Goal: Information Seeking & Learning: Learn about a topic

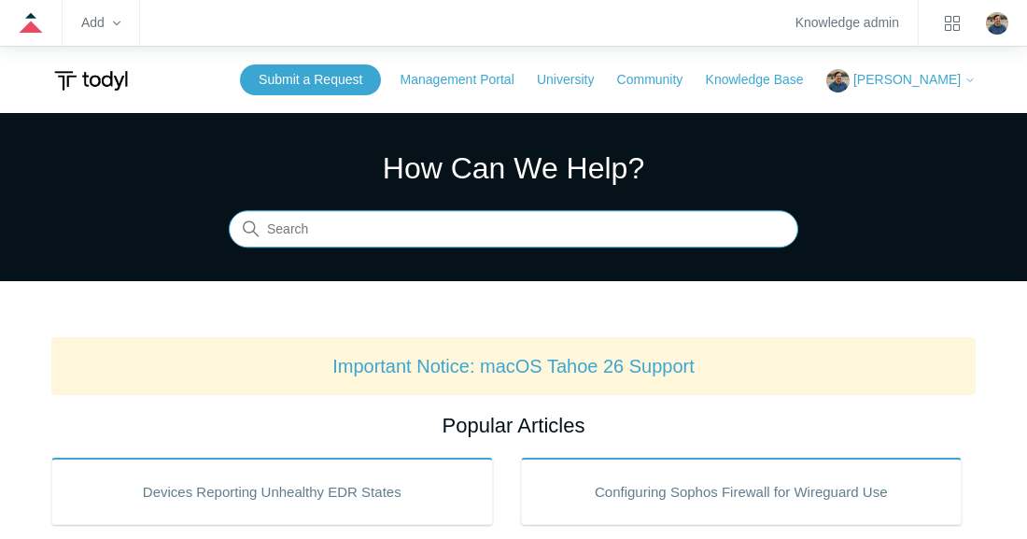
click at [343, 237] on input "Search" at bounding box center [514, 229] width 570 height 37
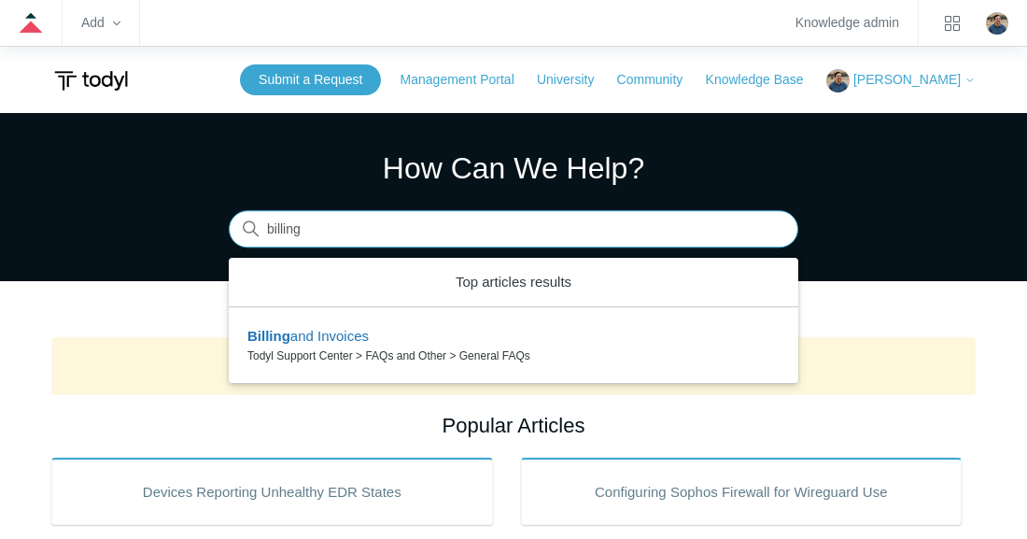
type input "billing"
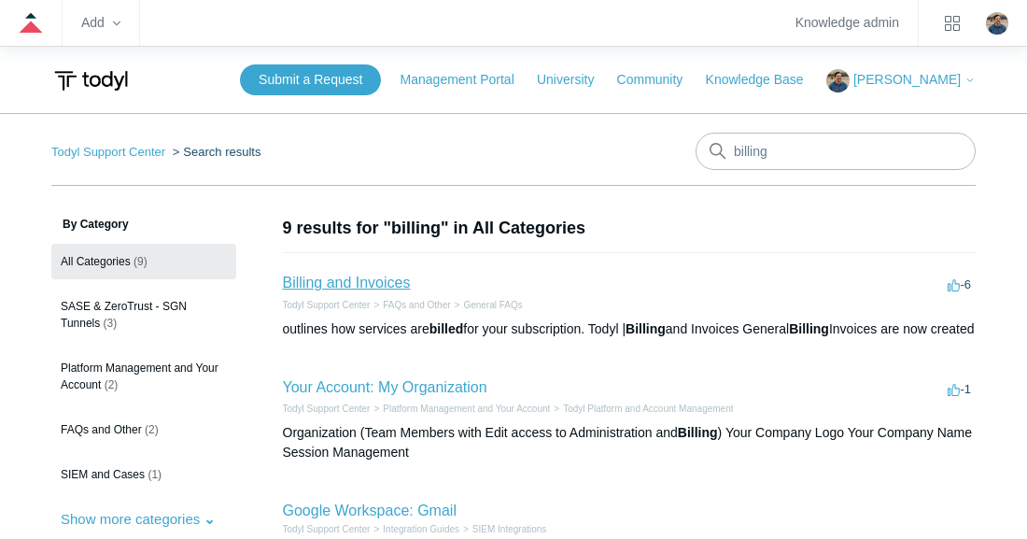
click at [331, 288] on link "Billing and Invoices" at bounding box center [347, 283] width 128 height 16
